Goal: Task Accomplishment & Management: Manage account settings

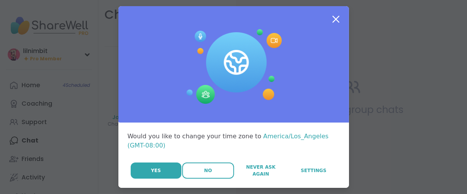
click at [196, 179] on button "No" at bounding box center [208, 171] width 52 height 16
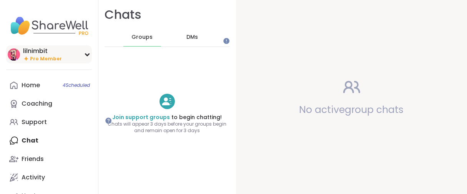
click at [55, 62] on span "Pro Member" at bounding box center [46, 59] width 32 height 7
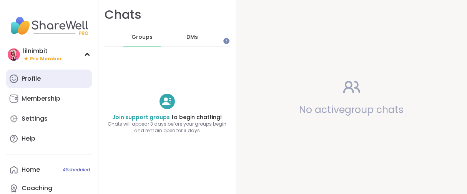
click at [41, 83] on div "Profile" at bounding box center [31, 79] width 19 height 8
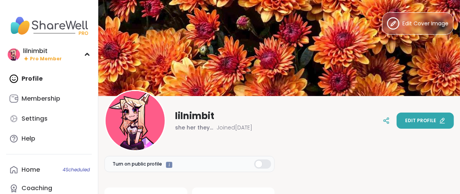
click at [405, 120] on span "Edit profile" at bounding box center [420, 120] width 31 height 7
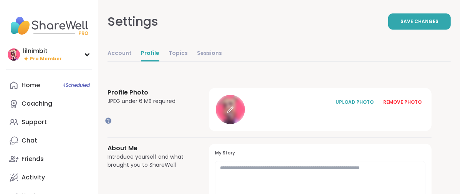
click at [232, 113] on icon at bounding box center [229, 110] width 5 height 5
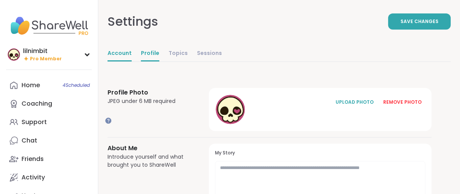
click at [132, 61] on link "Account" at bounding box center [120, 53] width 24 height 15
select select "**"
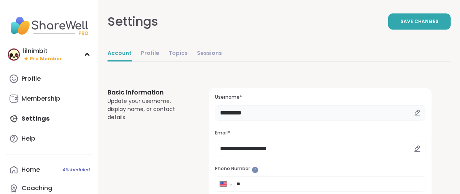
click at [295, 121] on input "*********" at bounding box center [320, 112] width 211 height 15
type input "*"
type input "*****"
click at [401, 23] on span "Save Changes" at bounding box center [420, 21] width 38 height 7
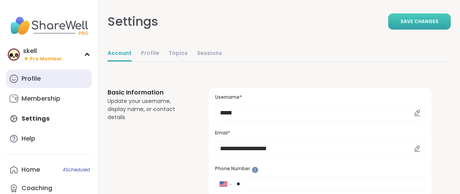
click at [22, 88] on link "Profile" at bounding box center [49, 79] width 86 height 18
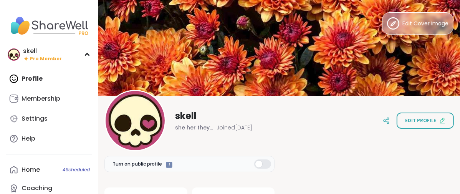
click at [388, 27] on circle at bounding box center [394, 24] width 12 height 12
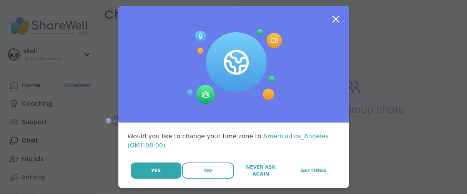
click at [184, 179] on button "No" at bounding box center [208, 171] width 52 height 16
click at [182, 179] on button "No" at bounding box center [208, 171] width 52 height 16
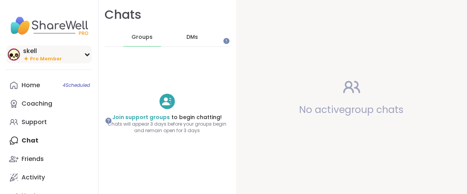
click at [35, 62] on span "Pro Member" at bounding box center [46, 59] width 32 height 7
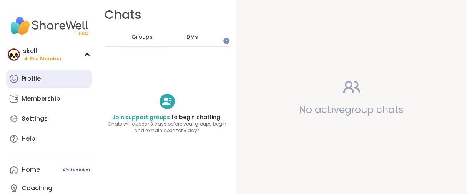
click at [28, 83] on div "Profile" at bounding box center [31, 79] width 19 height 8
